Goal: Transaction & Acquisition: Purchase product/service

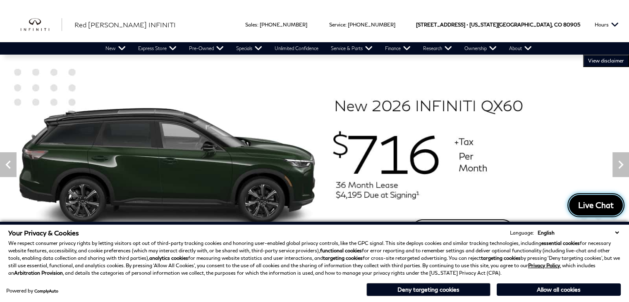
click at [590, 204] on span "Live Chat" at bounding box center [596, 205] width 44 height 10
click at [546, 288] on button "Allow all cookies" at bounding box center [559, 289] width 124 height 12
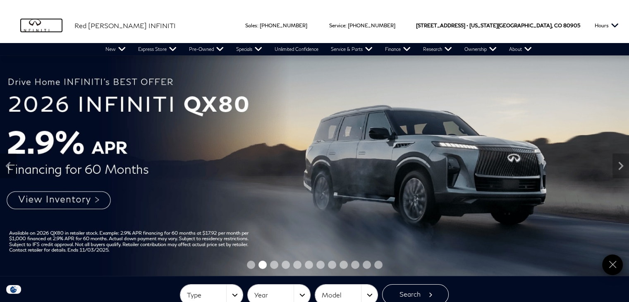
click at [34, 26] on img "infiniti" at bounding box center [41, 25] width 41 height 13
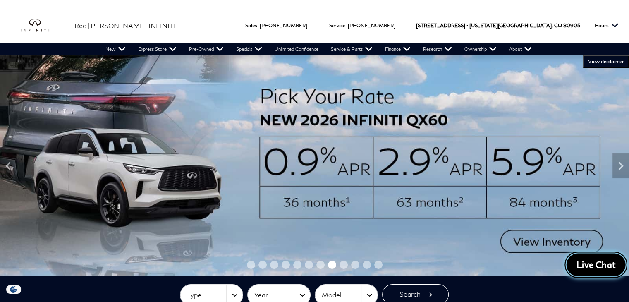
click at [588, 264] on span "Live Chat" at bounding box center [596, 265] width 48 height 12
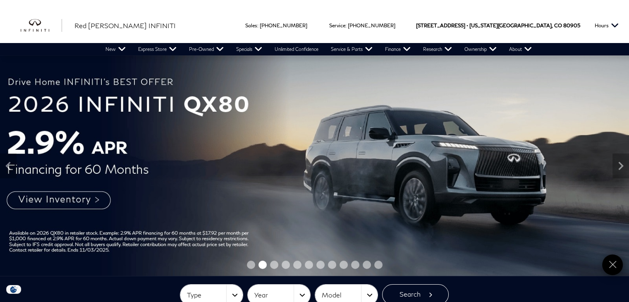
click at [358, 185] on img at bounding box center [314, 165] width 629 height 221
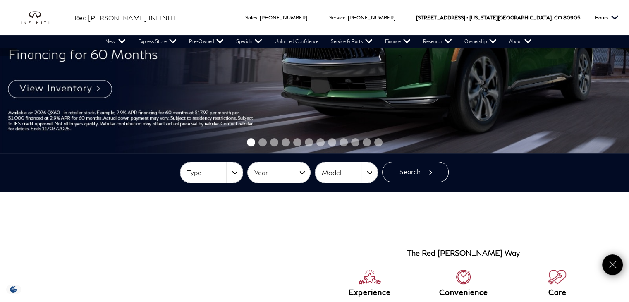
scroll to position [166, 0]
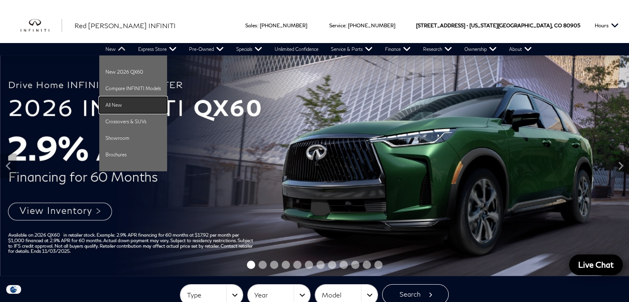
click at [114, 100] on link "All New" at bounding box center [133, 105] width 68 height 17
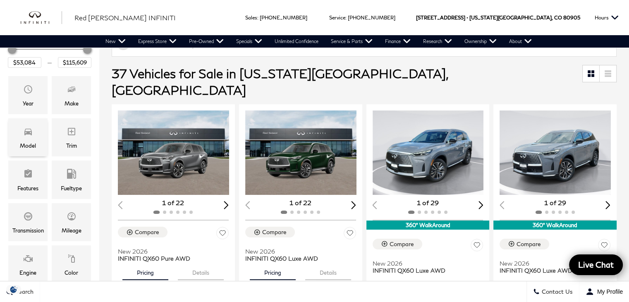
click at [34, 131] on div "Model" at bounding box center [27, 137] width 39 height 38
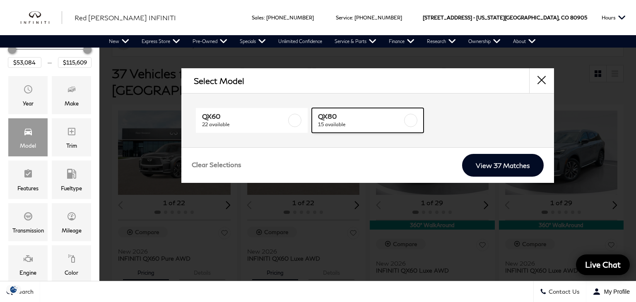
click at [350, 116] on span "QX80" at bounding box center [360, 116] width 84 height 8
type input "$81,389"
checkbox input "true"
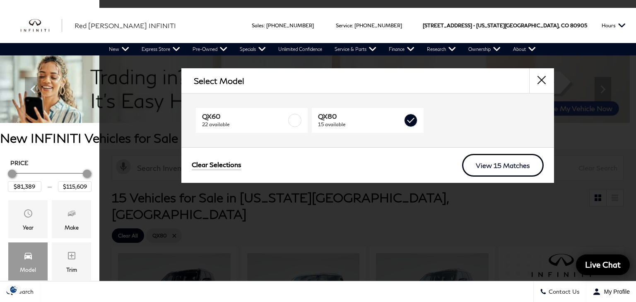
click at [496, 164] on link "View 15 Matches" at bounding box center [503, 165] width 82 height 23
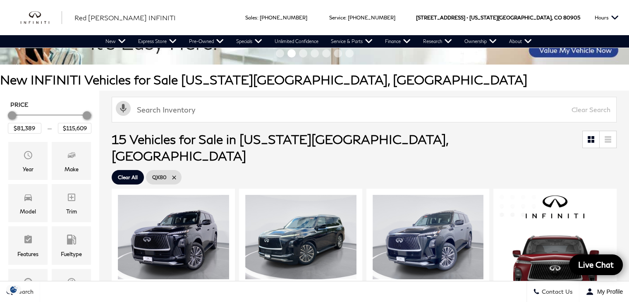
scroll to position [166, 0]
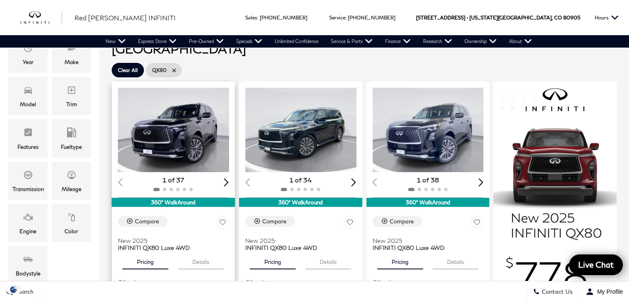
click at [181, 99] on img "1 / 2" at bounding box center [174, 130] width 113 height 84
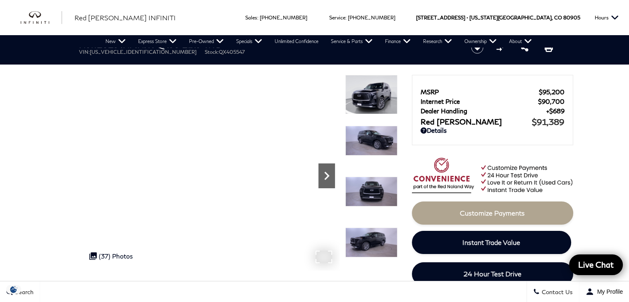
click at [328, 179] on icon "Next" at bounding box center [327, 176] width 17 height 17
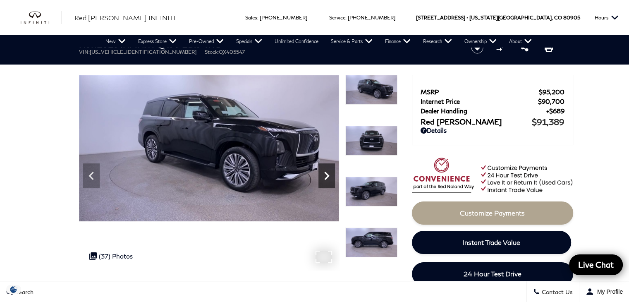
click at [326, 179] on icon "Next" at bounding box center [326, 176] width 5 height 8
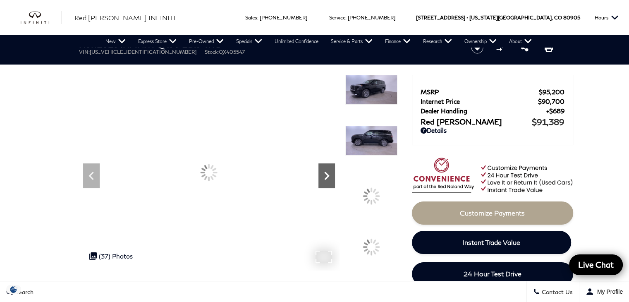
click at [326, 179] on icon "Next" at bounding box center [326, 176] width 5 height 8
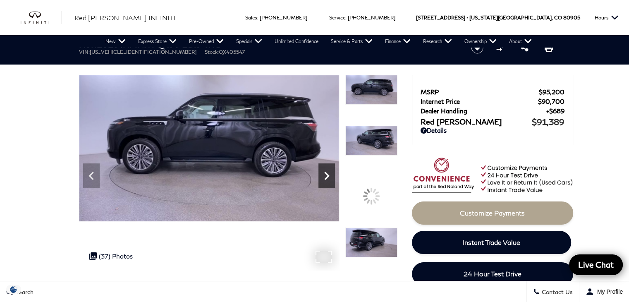
click at [326, 179] on icon "Next" at bounding box center [326, 176] width 5 height 8
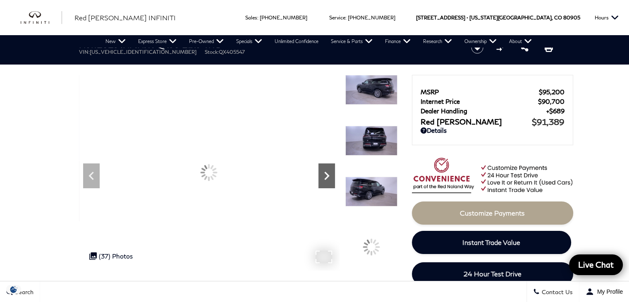
click at [326, 179] on icon "Next" at bounding box center [326, 176] width 5 height 8
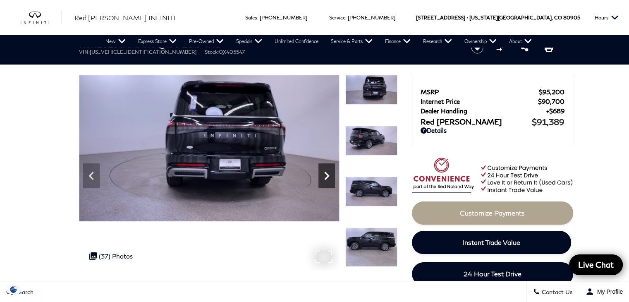
click at [326, 179] on icon "Next" at bounding box center [326, 176] width 5 height 8
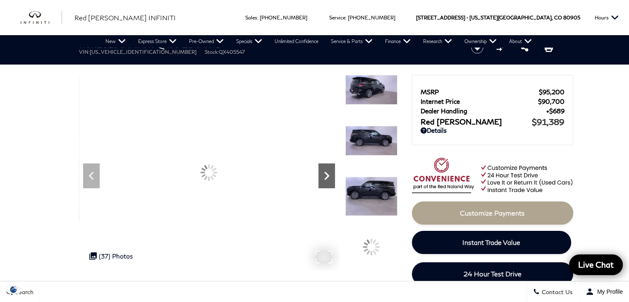
click at [326, 179] on icon "Next" at bounding box center [326, 176] width 5 height 8
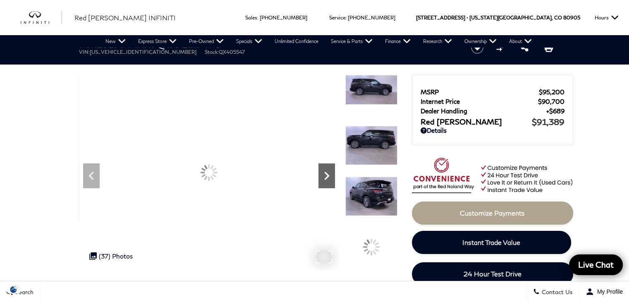
click at [326, 179] on icon "Next" at bounding box center [326, 176] width 5 height 8
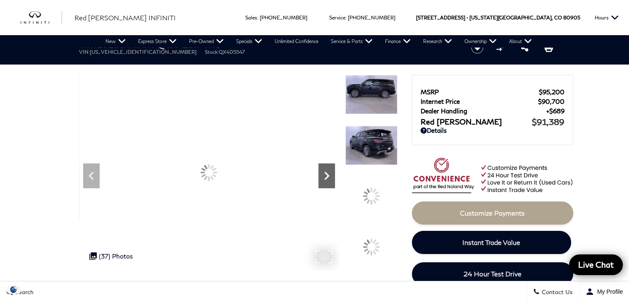
click at [326, 179] on icon "Next" at bounding box center [326, 176] width 5 height 8
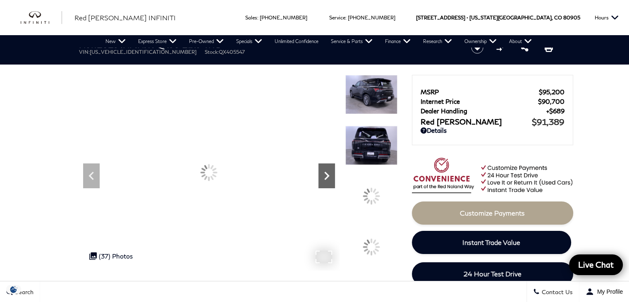
click at [326, 179] on icon "Next" at bounding box center [326, 176] width 5 height 8
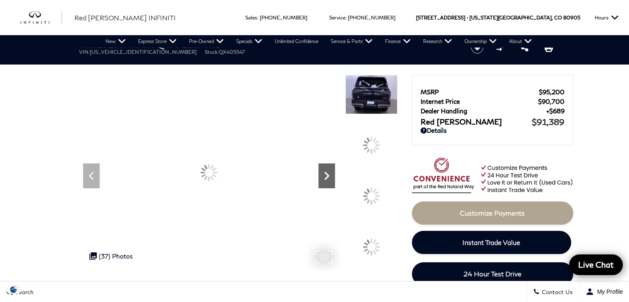
click at [326, 179] on icon "Next" at bounding box center [326, 176] width 5 height 8
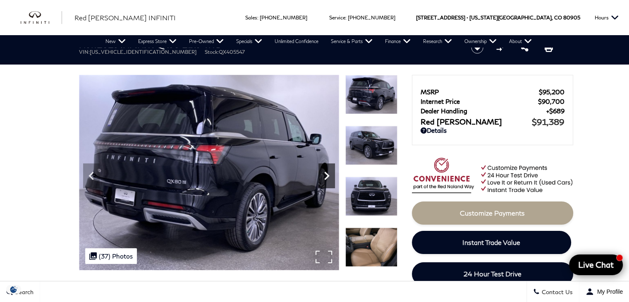
click at [326, 179] on icon "Next" at bounding box center [326, 176] width 5 height 8
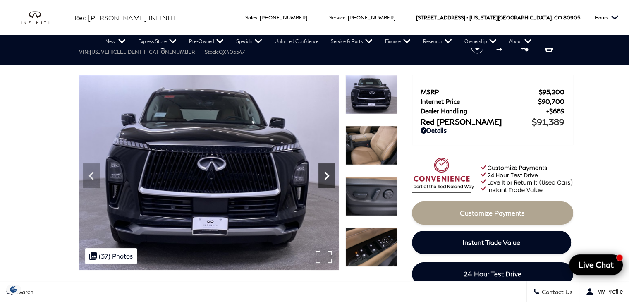
click at [326, 179] on icon "Next" at bounding box center [326, 176] width 5 height 8
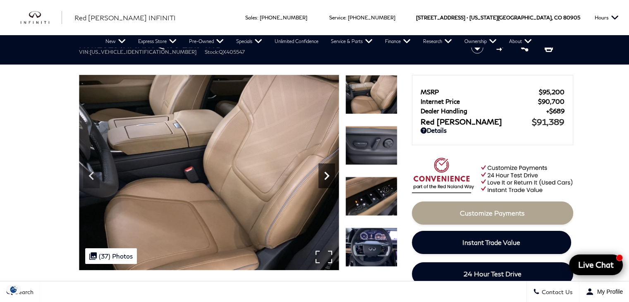
click at [326, 179] on icon "Next" at bounding box center [326, 176] width 5 height 8
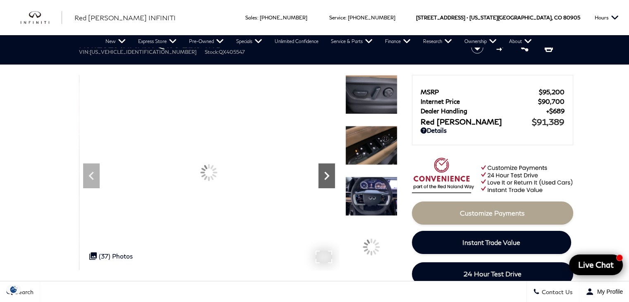
click at [326, 179] on icon "Next" at bounding box center [326, 176] width 5 height 8
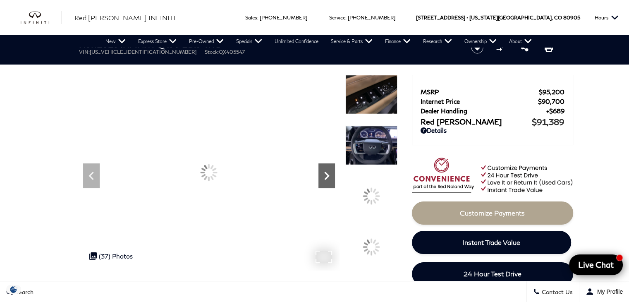
click at [326, 179] on icon "Next" at bounding box center [326, 176] width 5 height 8
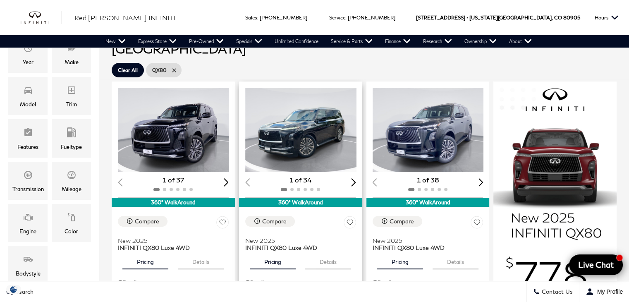
click at [297, 120] on img "1 / 2" at bounding box center [301, 130] width 113 height 84
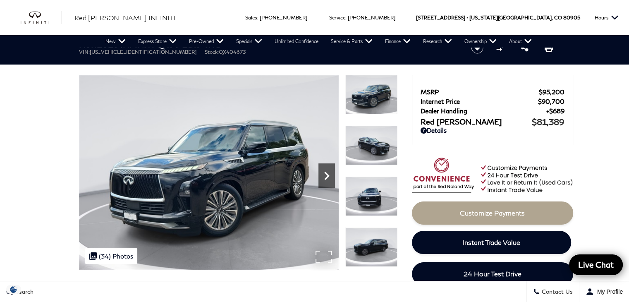
click at [324, 177] on icon "Next" at bounding box center [327, 176] width 17 height 17
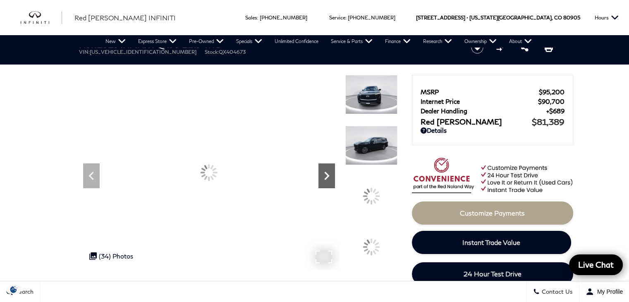
click at [324, 177] on icon "Next" at bounding box center [327, 176] width 17 height 17
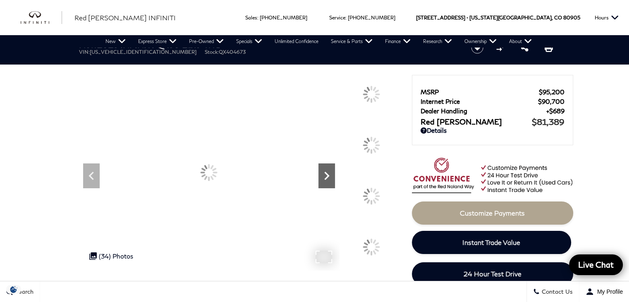
click at [324, 177] on icon "Next" at bounding box center [327, 176] width 17 height 17
click at [324, 176] on icon "Next" at bounding box center [327, 176] width 17 height 17
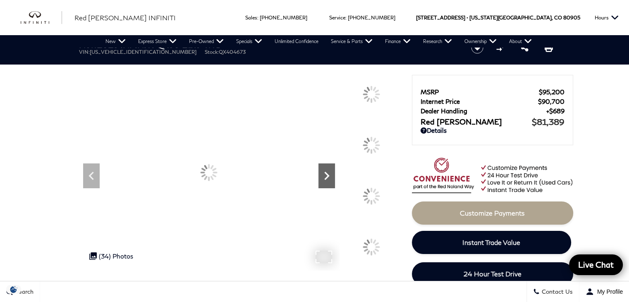
click at [324, 176] on icon "Next" at bounding box center [327, 176] width 17 height 17
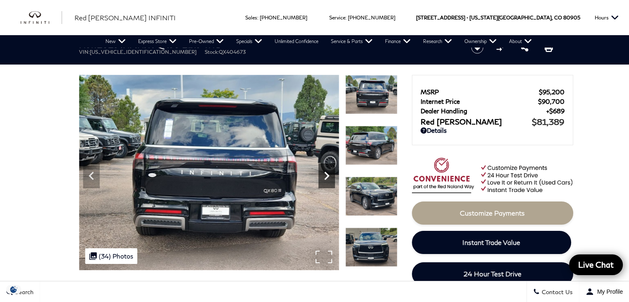
click at [325, 176] on icon "Next" at bounding box center [327, 176] width 17 height 17
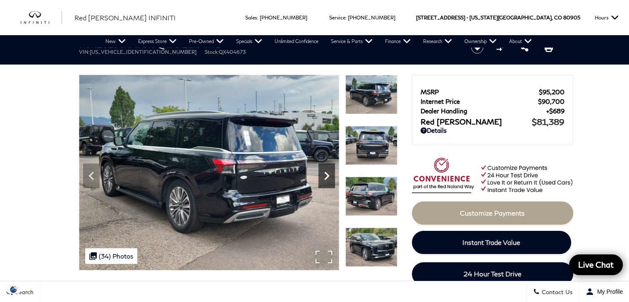
click at [325, 176] on icon "Next" at bounding box center [327, 176] width 17 height 17
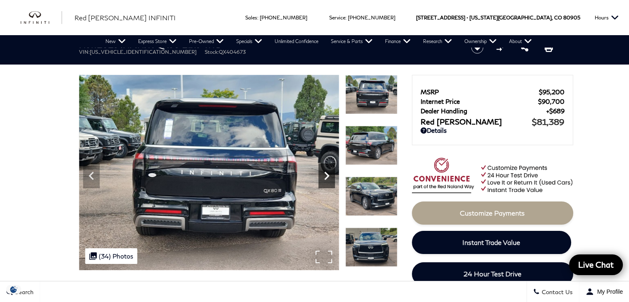
click at [325, 176] on icon "Next" at bounding box center [327, 176] width 17 height 17
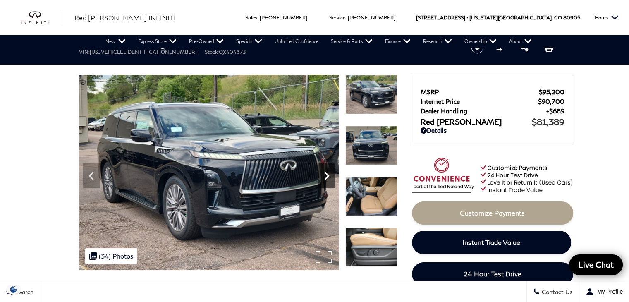
click at [325, 176] on icon "Next" at bounding box center [327, 176] width 17 height 17
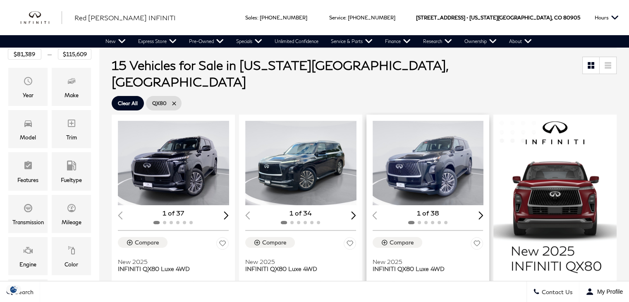
scroll to position [166, 0]
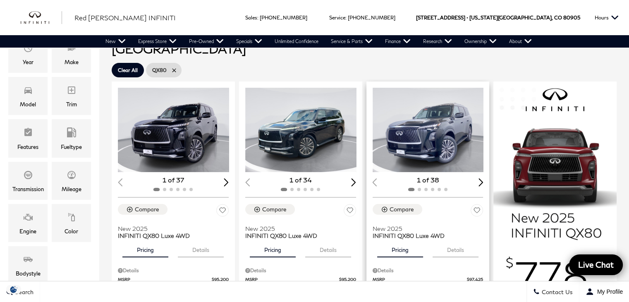
click at [441, 117] on img "1 / 2" at bounding box center [429, 130] width 113 height 84
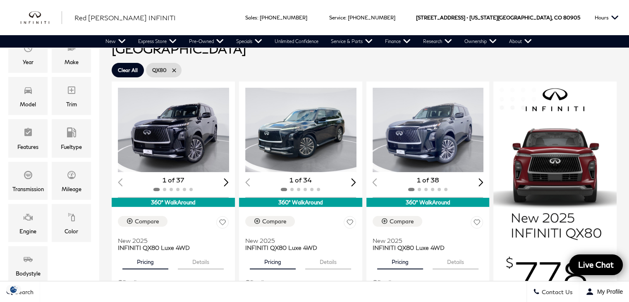
scroll to position [0, 0]
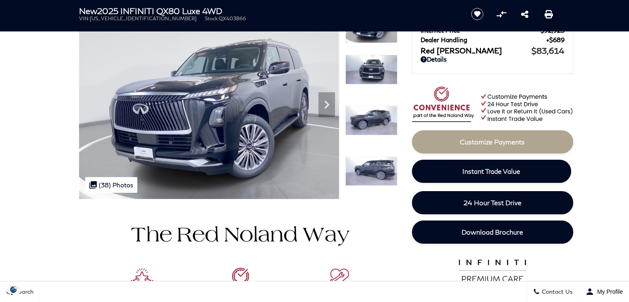
scroll to position [83, 0]
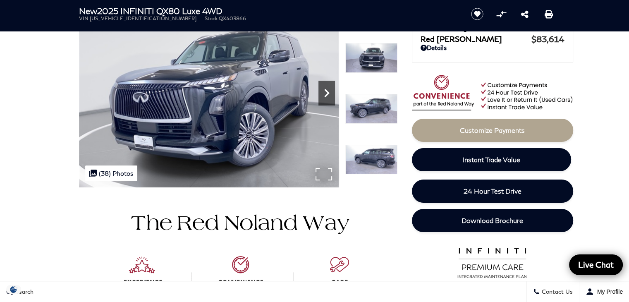
click at [326, 90] on icon "Next" at bounding box center [326, 93] width 5 height 8
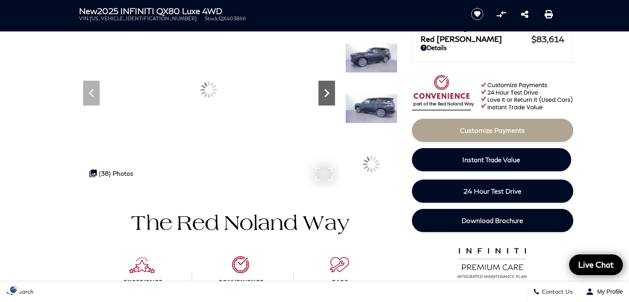
click at [326, 90] on icon "Next" at bounding box center [326, 93] width 5 height 8
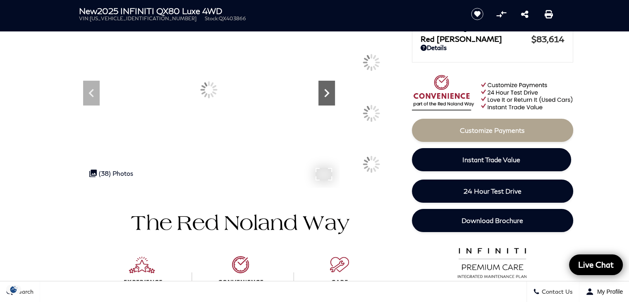
click at [326, 90] on icon "Next" at bounding box center [326, 93] width 5 height 8
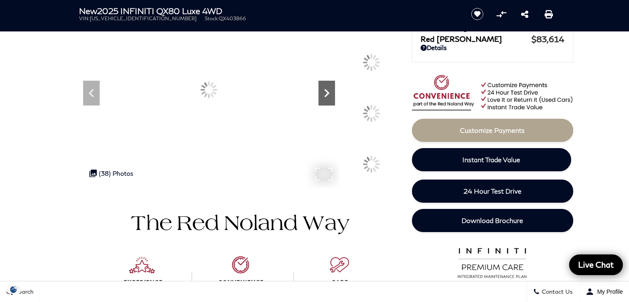
click at [326, 90] on icon "Next" at bounding box center [326, 93] width 5 height 8
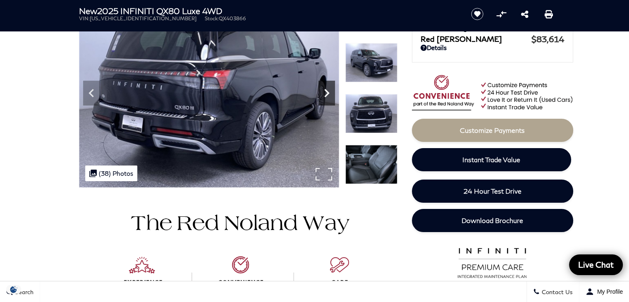
click at [326, 90] on icon "Next" at bounding box center [326, 93] width 5 height 8
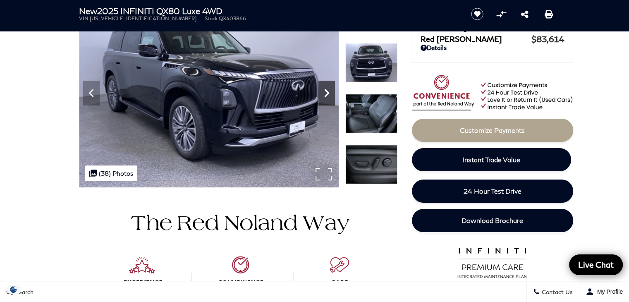
click at [326, 90] on icon "Next" at bounding box center [326, 93] width 5 height 8
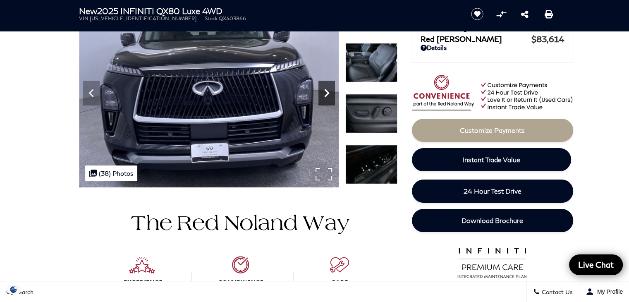
click at [326, 90] on icon "Next" at bounding box center [326, 93] width 5 height 8
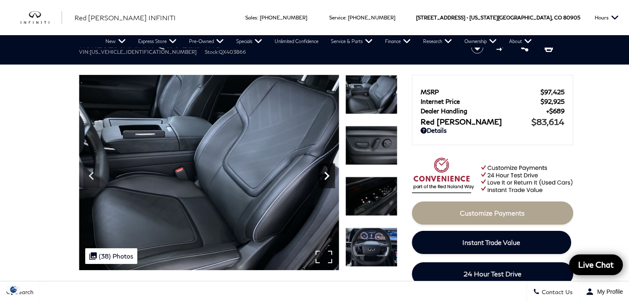
click at [323, 177] on icon "Next" at bounding box center [327, 176] width 17 height 17
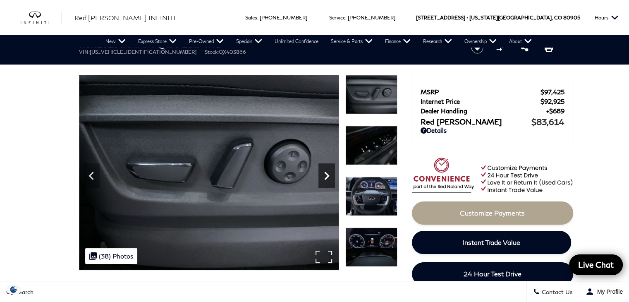
click at [324, 176] on icon "Next" at bounding box center [327, 176] width 17 height 17
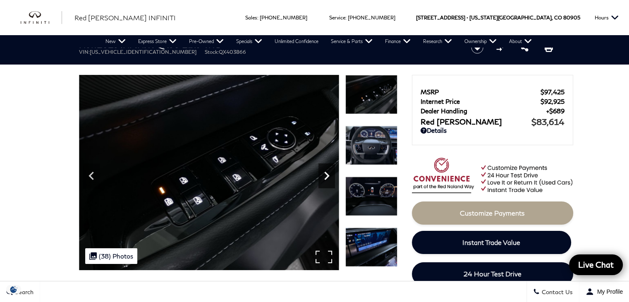
click at [324, 176] on icon "Next" at bounding box center [327, 176] width 17 height 17
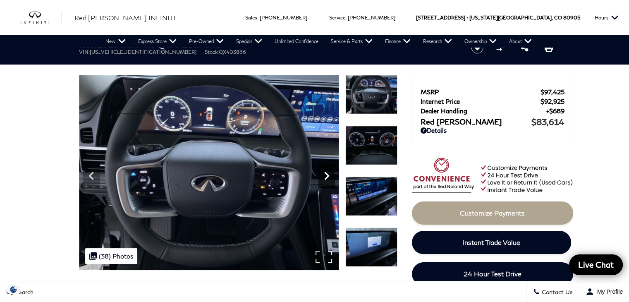
click at [324, 176] on icon "Next" at bounding box center [327, 176] width 17 height 17
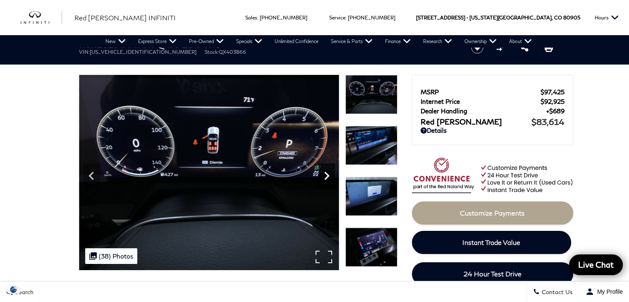
click at [324, 176] on icon "Next" at bounding box center [327, 176] width 17 height 17
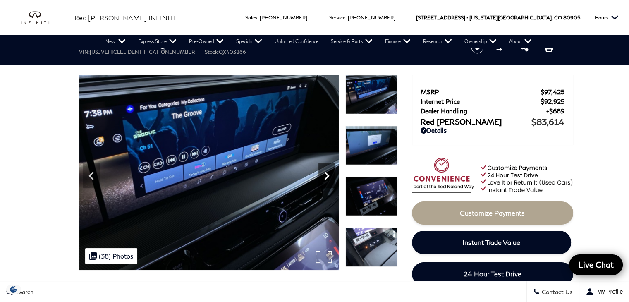
click at [324, 176] on icon "Next" at bounding box center [327, 176] width 17 height 17
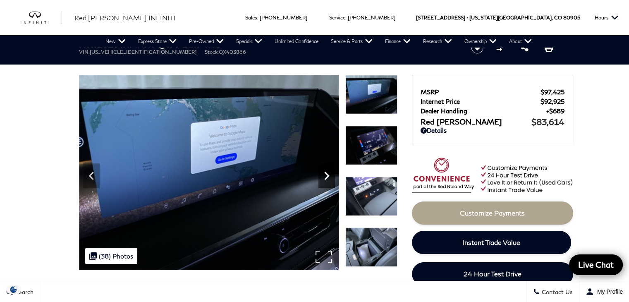
click at [324, 176] on icon "Next" at bounding box center [327, 176] width 17 height 17
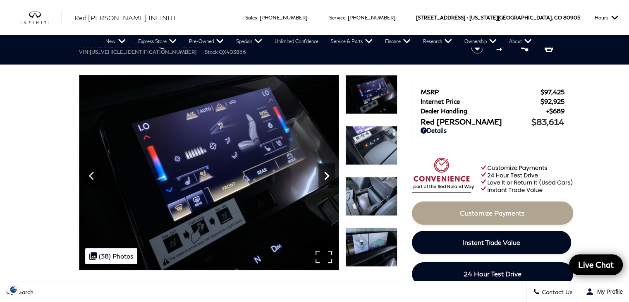
click at [324, 176] on icon "Next" at bounding box center [327, 176] width 17 height 17
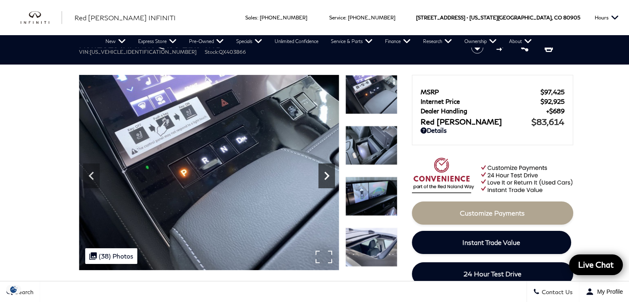
click at [324, 176] on icon "Next" at bounding box center [327, 176] width 17 height 17
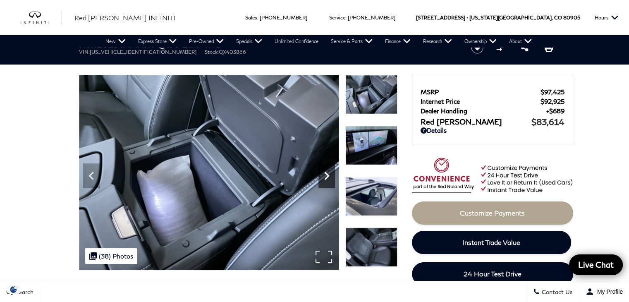
click at [324, 176] on icon "Next" at bounding box center [327, 176] width 17 height 17
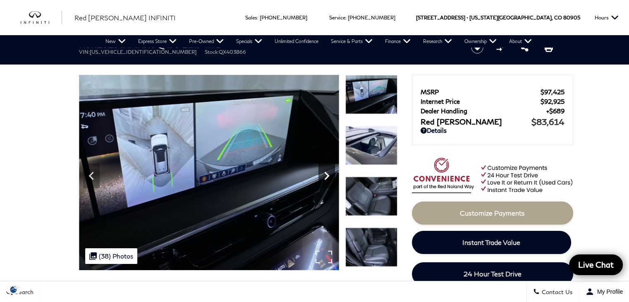
click at [324, 176] on icon "Next" at bounding box center [327, 176] width 17 height 17
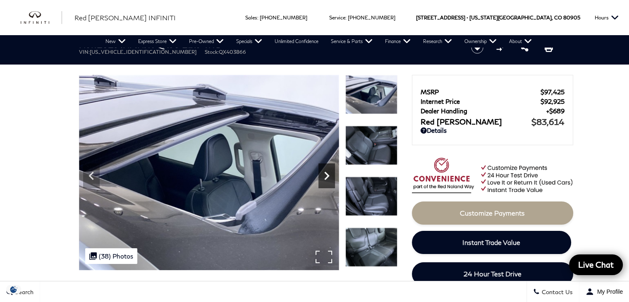
click at [324, 176] on icon "Next" at bounding box center [327, 176] width 17 height 17
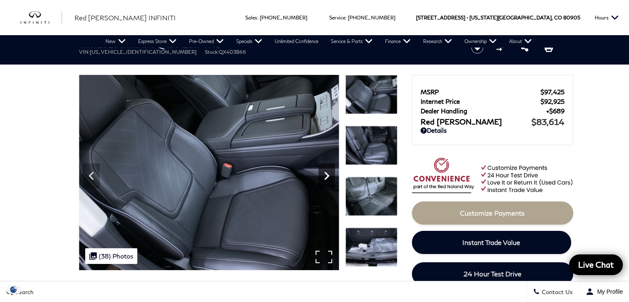
click at [324, 176] on icon "Next" at bounding box center [327, 176] width 17 height 17
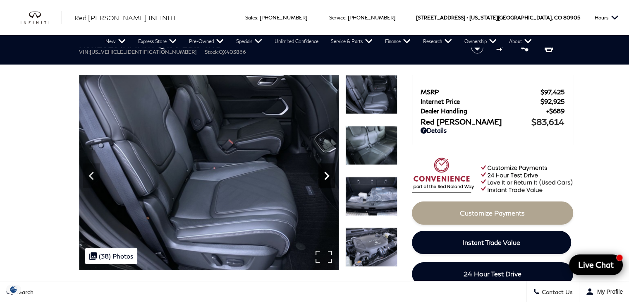
click at [324, 176] on icon "Next" at bounding box center [327, 176] width 17 height 17
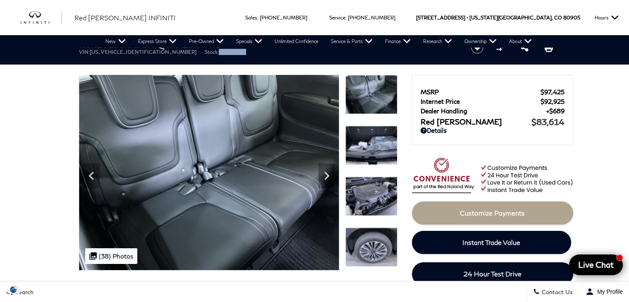
drag, startPoint x: 170, startPoint y: 52, endPoint x: 200, endPoint y: 56, distance: 30.1
click at [200, 52] on ul "VIN: JN8AZ3BB8S9403866 Stock: QX403866" at bounding box center [268, 52] width 379 height 6
copy span "QX403866"
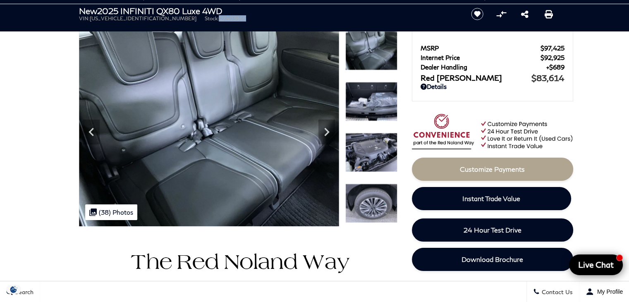
scroll to position [124, 0]
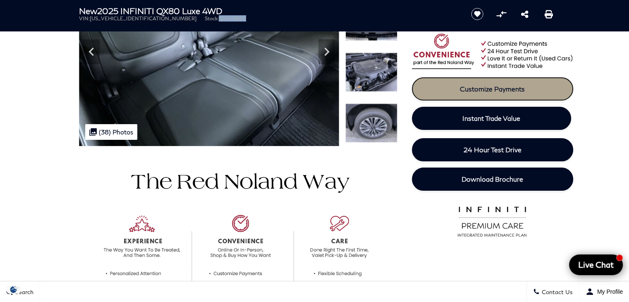
click at [513, 88] on span "Customize Payments" at bounding box center [492, 89] width 65 height 8
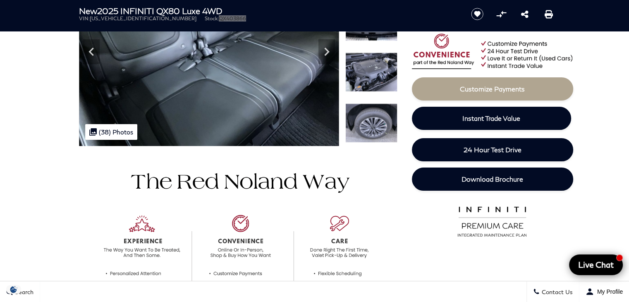
click at [370, 75] on img at bounding box center [371, 72] width 52 height 39
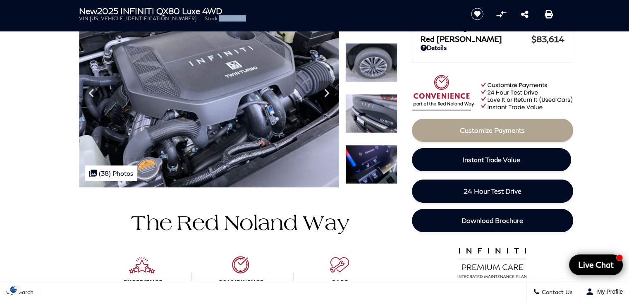
scroll to position [0, 0]
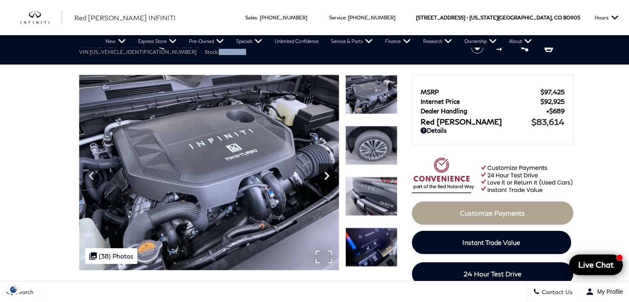
click at [327, 176] on icon "Next" at bounding box center [326, 176] width 5 height 8
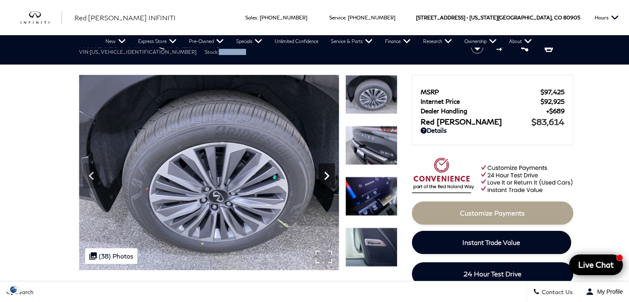
click at [327, 176] on icon "Next" at bounding box center [326, 176] width 5 height 8
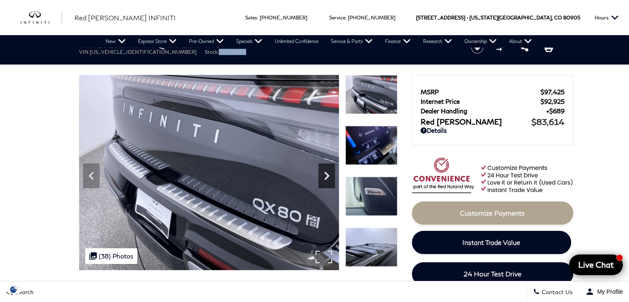
click at [327, 176] on icon "Next" at bounding box center [326, 176] width 5 height 8
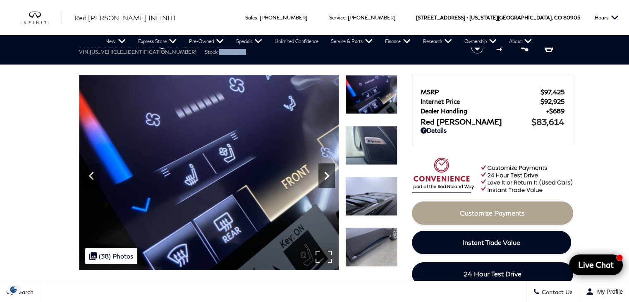
click at [327, 176] on icon "Next" at bounding box center [326, 176] width 5 height 8
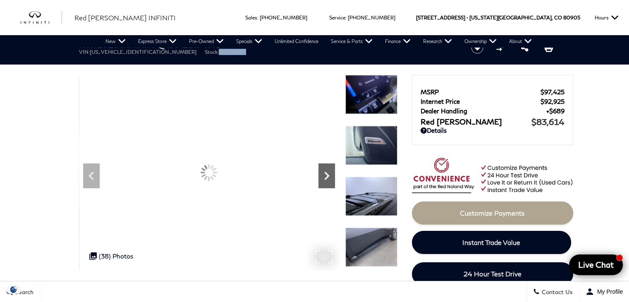
click at [327, 176] on icon "Next" at bounding box center [326, 176] width 5 height 8
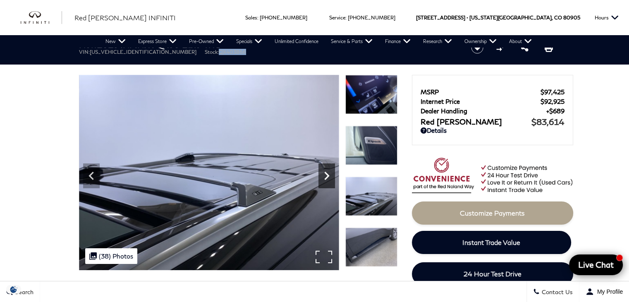
click at [327, 176] on icon "Next" at bounding box center [326, 176] width 5 height 8
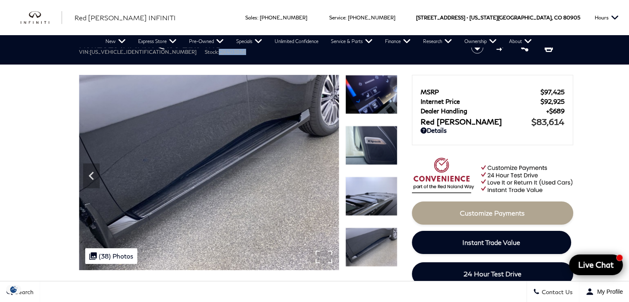
click at [327, 176] on img at bounding box center [209, 172] width 260 height 195
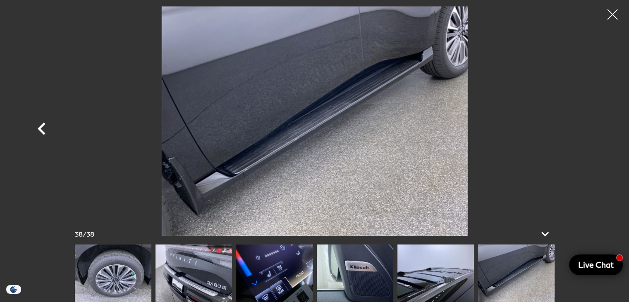
click at [41, 127] on icon "Previous" at bounding box center [42, 128] width 8 height 12
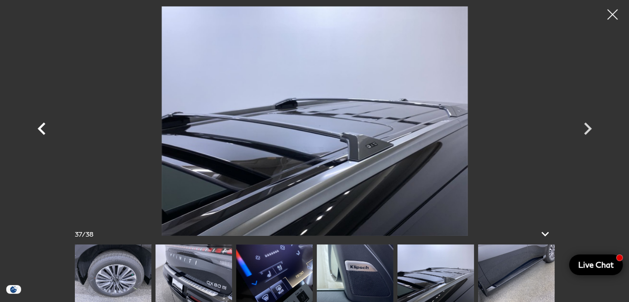
click at [41, 127] on icon "Previous" at bounding box center [42, 128] width 8 height 12
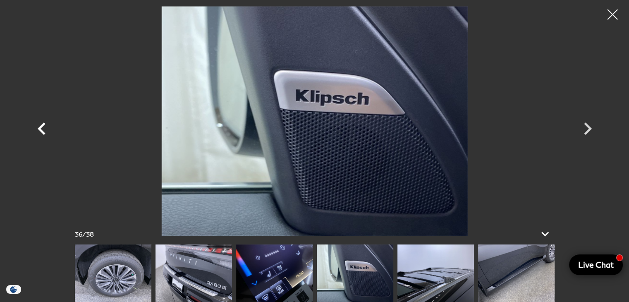
click at [41, 127] on icon "Previous" at bounding box center [42, 128] width 8 height 12
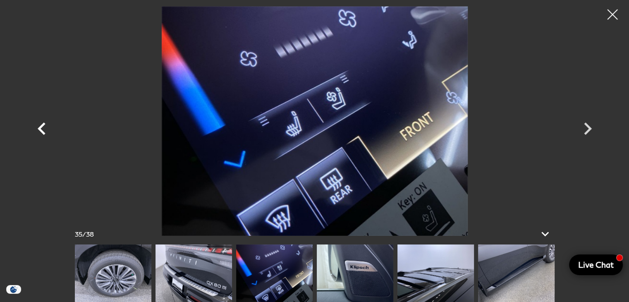
click at [41, 127] on icon "Previous" at bounding box center [42, 128] width 8 height 12
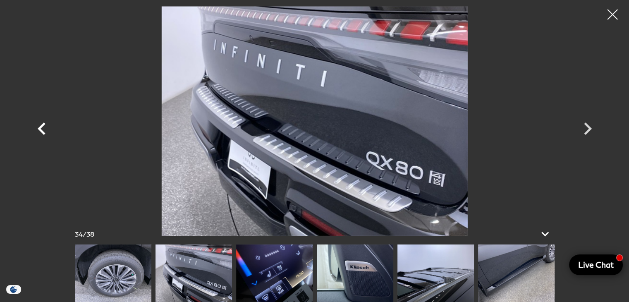
click at [41, 127] on icon "Previous" at bounding box center [42, 128] width 8 height 12
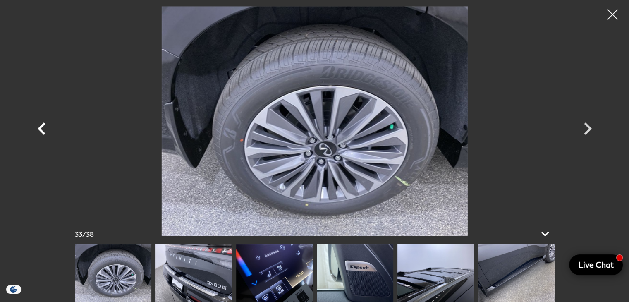
click at [41, 127] on icon "Previous" at bounding box center [42, 128] width 8 height 12
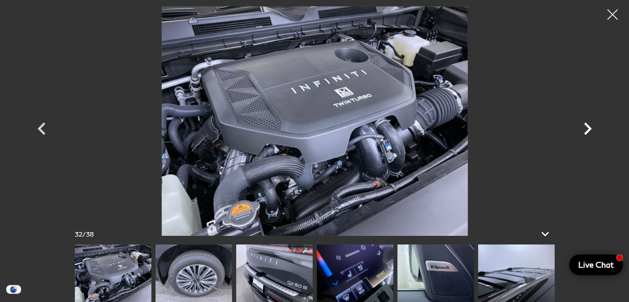
click at [590, 129] on icon "Next" at bounding box center [588, 128] width 8 height 12
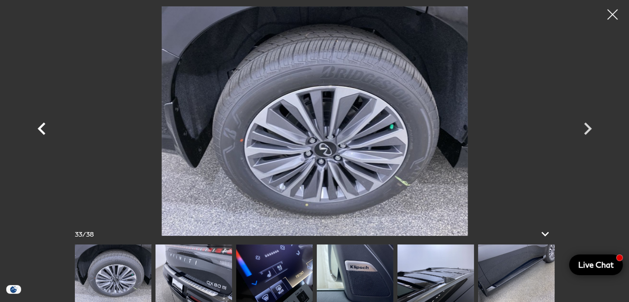
click at [39, 127] on icon "Previous" at bounding box center [42, 128] width 8 height 12
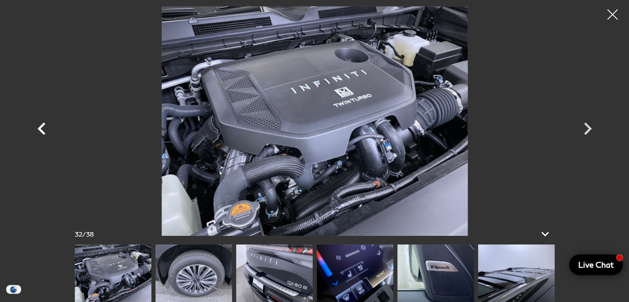
click at [38, 127] on icon "Previous" at bounding box center [42, 128] width 8 height 12
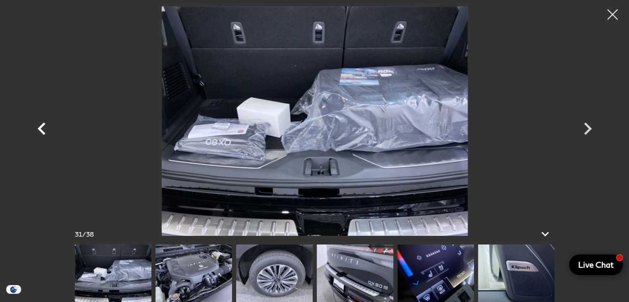
click at [38, 127] on icon "Previous" at bounding box center [42, 128] width 8 height 12
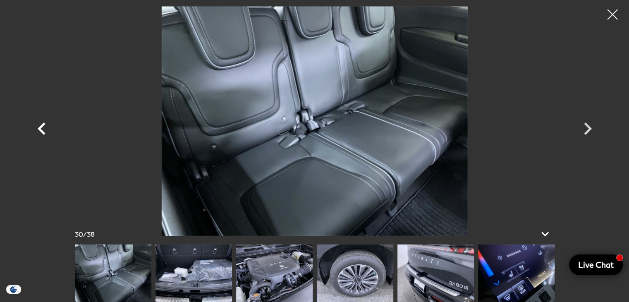
click at [38, 127] on icon "Previous" at bounding box center [42, 128] width 8 height 12
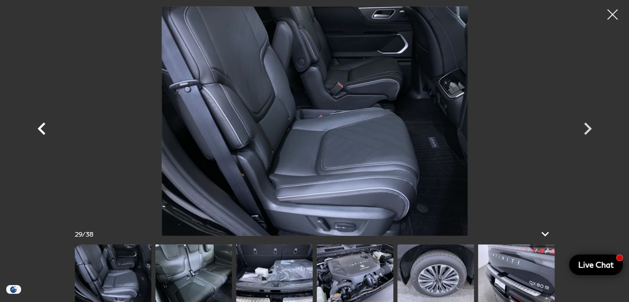
click at [38, 127] on icon "Previous" at bounding box center [42, 128] width 8 height 12
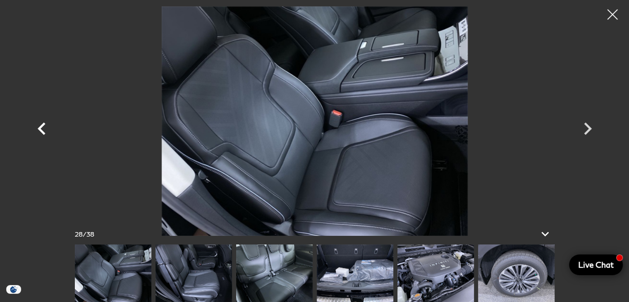
click at [38, 127] on icon "Previous" at bounding box center [42, 128] width 8 height 12
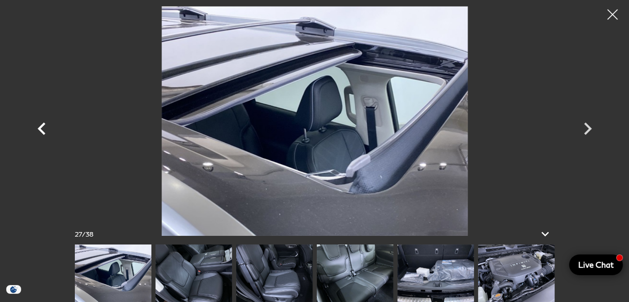
click at [38, 127] on icon "Previous" at bounding box center [42, 128] width 8 height 12
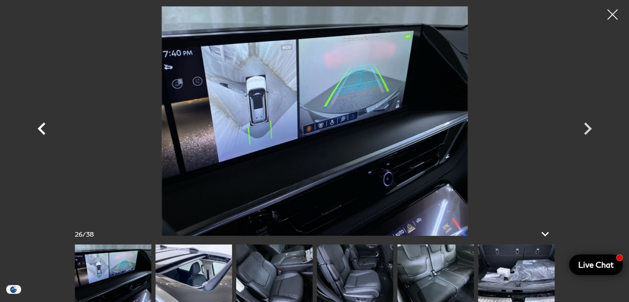
click at [38, 127] on icon "Previous" at bounding box center [42, 128] width 8 height 12
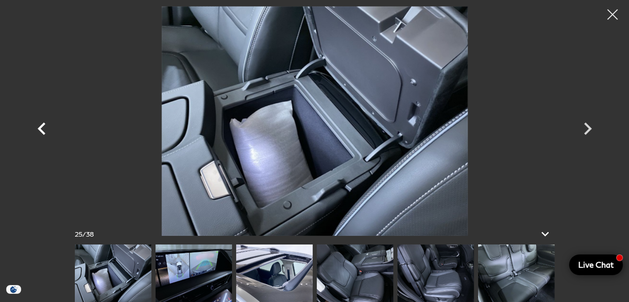
click at [38, 127] on icon "Previous" at bounding box center [42, 128] width 8 height 12
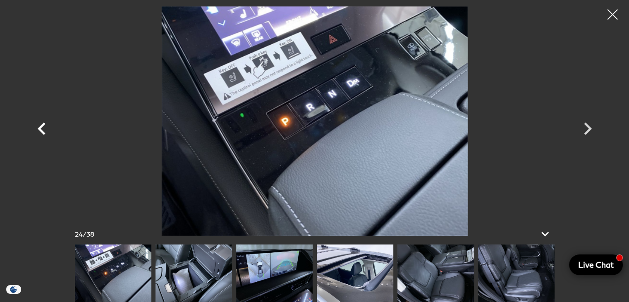
click at [38, 127] on icon "Previous" at bounding box center [42, 128] width 8 height 12
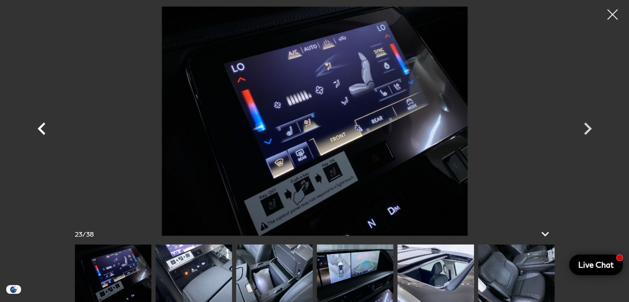
click at [38, 127] on icon "Previous" at bounding box center [42, 128] width 8 height 12
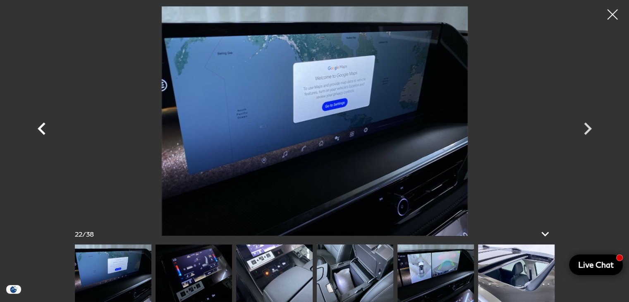
click at [38, 127] on icon "Previous" at bounding box center [42, 128] width 8 height 12
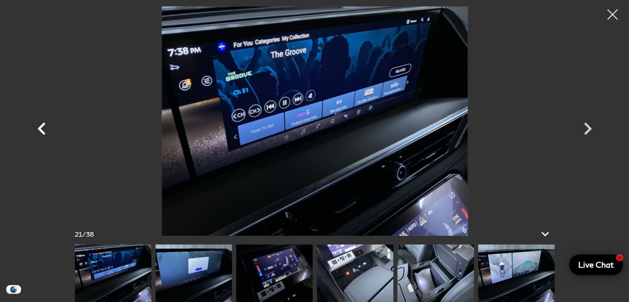
click at [38, 127] on icon "Previous" at bounding box center [42, 128] width 8 height 12
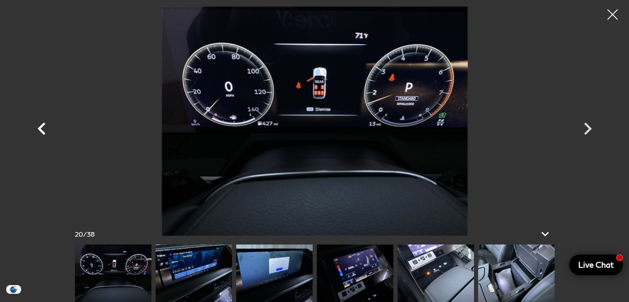
click at [38, 127] on icon "Previous" at bounding box center [42, 128] width 8 height 12
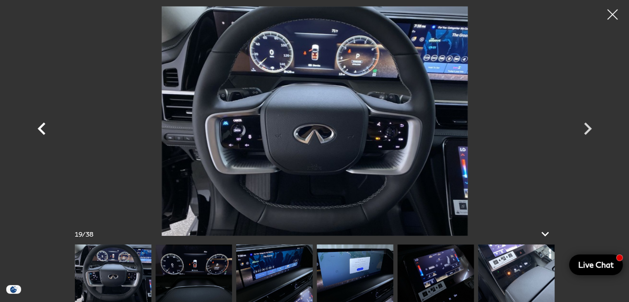
click at [38, 127] on icon "Previous" at bounding box center [42, 128] width 8 height 12
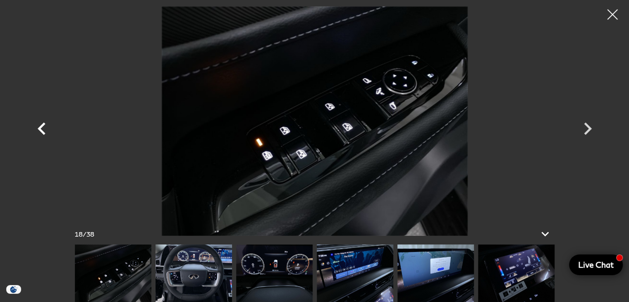
click at [38, 127] on icon "Previous" at bounding box center [42, 128] width 8 height 12
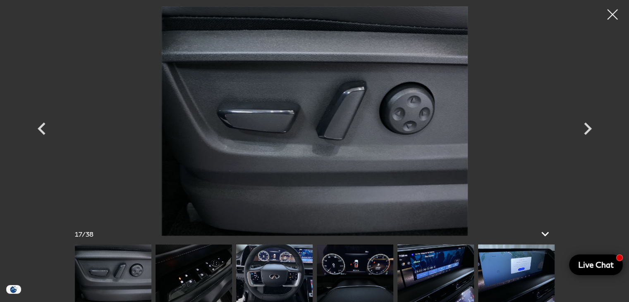
click at [609, 14] on div at bounding box center [612, 14] width 21 height 21
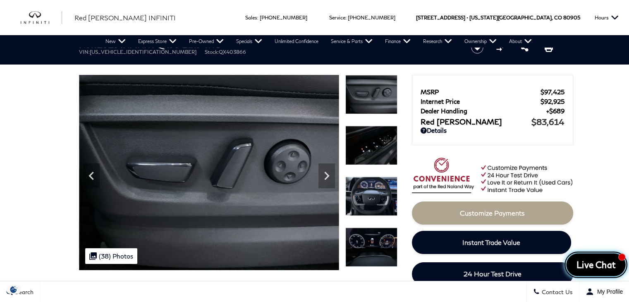
click at [592, 263] on span "Live Chat" at bounding box center [596, 265] width 48 height 12
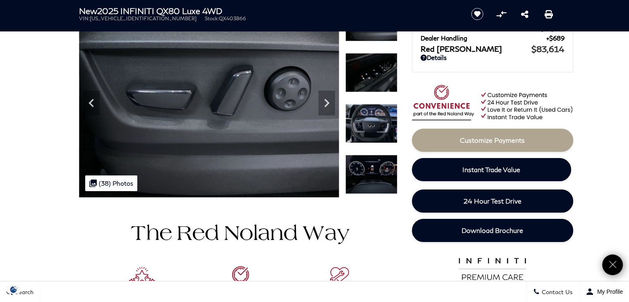
scroll to position [83, 0]
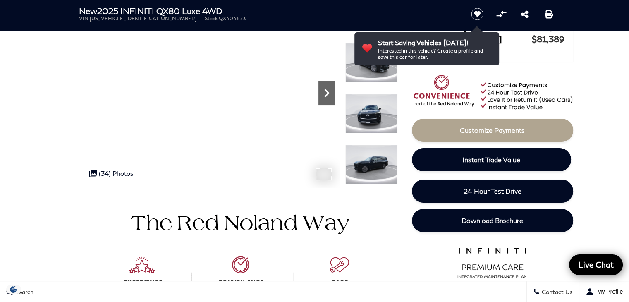
click at [328, 89] on icon "Next" at bounding box center [327, 93] width 17 height 17
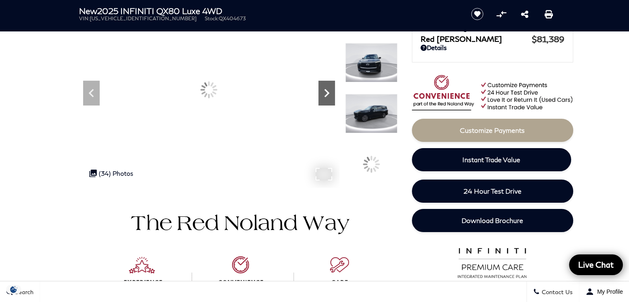
click at [328, 89] on icon "Next" at bounding box center [327, 93] width 17 height 17
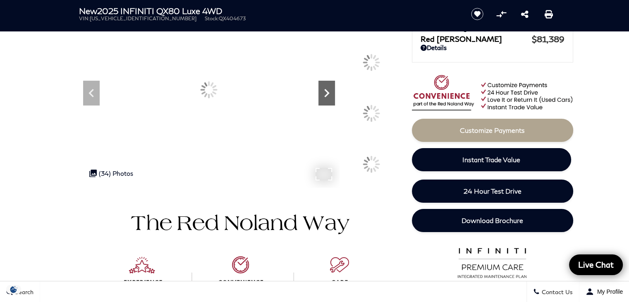
click at [328, 89] on icon "Next" at bounding box center [327, 93] width 17 height 17
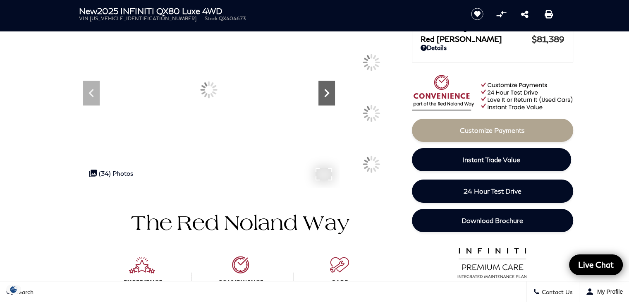
click at [328, 89] on icon "Next" at bounding box center [327, 93] width 17 height 17
